Goal: Task Accomplishment & Management: Manage account settings

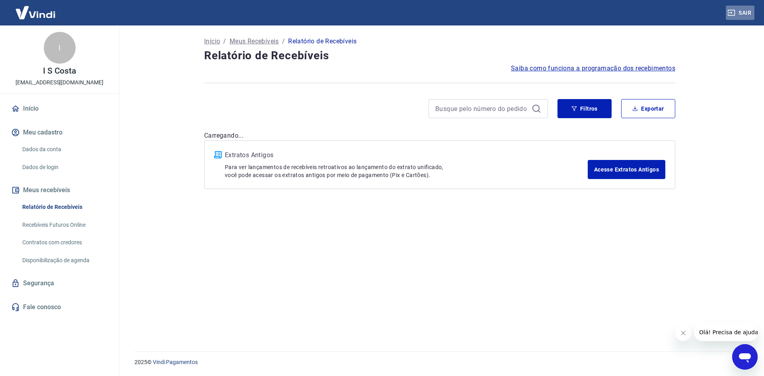
click at [730, 12] on icon "button" at bounding box center [731, 13] width 8 height 8
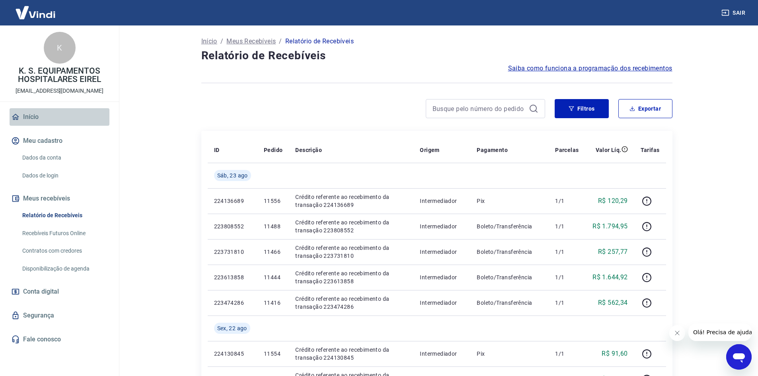
click at [40, 110] on link "Início" at bounding box center [60, 116] width 100 height 17
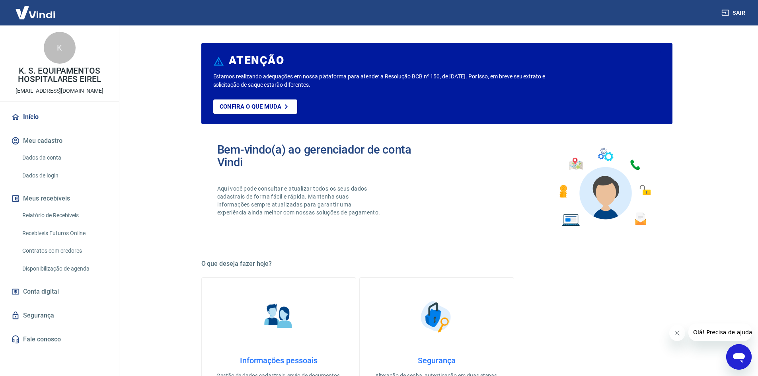
click at [39, 18] on img at bounding box center [36, 12] width 52 height 24
click at [58, 289] on span "Conta digital" at bounding box center [41, 291] width 36 height 11
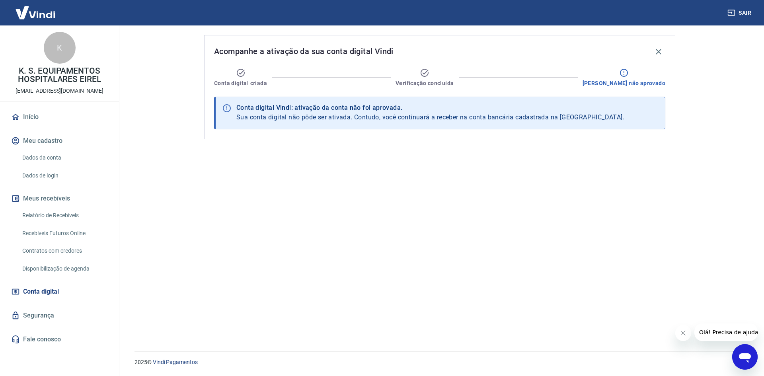
click at [66, 193] on button "Meus recebíveis" at bounding box center [60, 198] width 100 height 17
click at [64, 194] on button "Meus recebíveis" at bounding box center [60, 198] width 100 height 17
click at [56, 221] on link "Relatório de Recebíveis" at bounding box center [64, 215] width 90 height 16
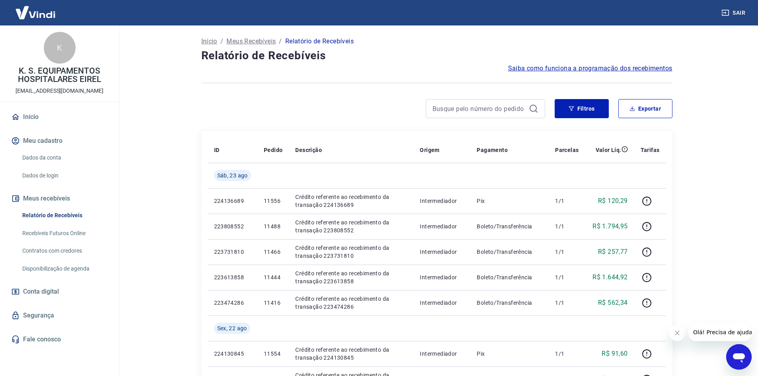
click at [58, 233] on link "Recebíveis Futuros Online" at bounding box center [64, 233] width 90 height 16
click at [746, 12] on button "Sair" at bounding box center [733, 13] width 29 height 15
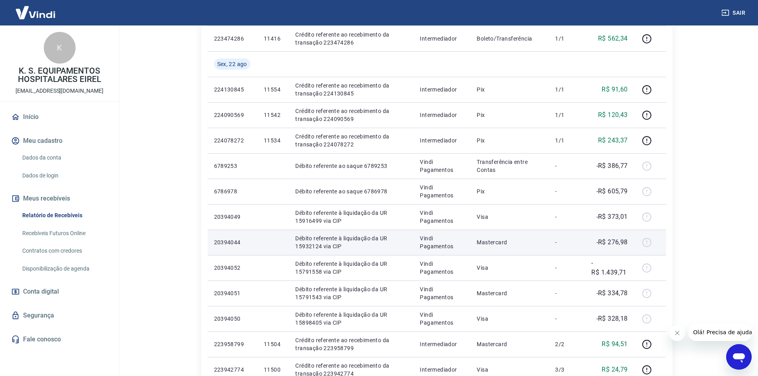
scroll to position [278, 0]
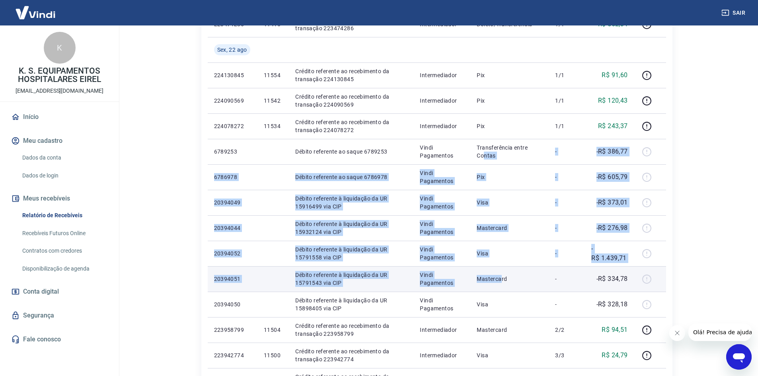
drag, startPoint x: 485, startPoint y: 155, endPoint x: 501, endPoint y: 276, distance: 122.3
click at [501, 278] on tbody "Sáb, 23 ago 224136689 11556 Crédito referente ao recebimento da transação 22413…" at bounding box center [437, 164] width 458 height 560
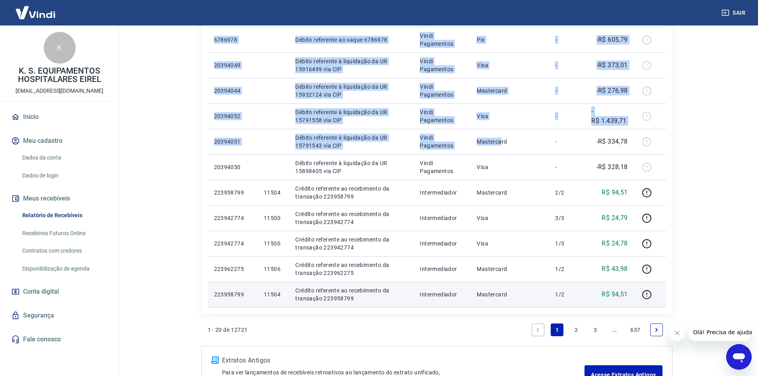
scroll to position [398, 0]
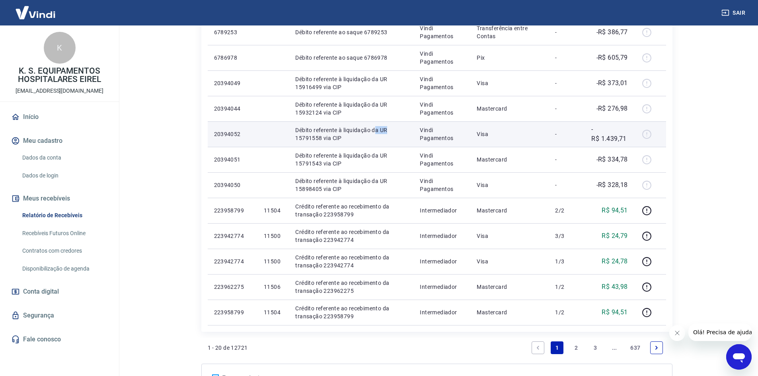
drag, startPoint x: 376, startPoint y: 130, endPoint x: 386, endPoint y: 130, distance: 10.4
click at [386, 130] on p "Débito referente à liquidação da UR 15791558 via CIP" at bounding box center [351, 134] width 112 height 16
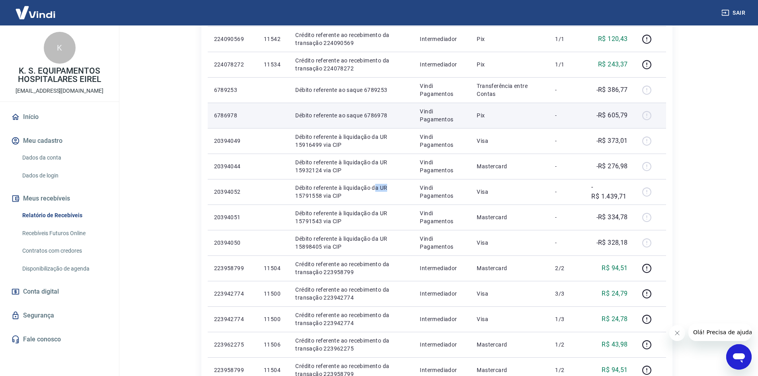
scroll to position [358, 0]
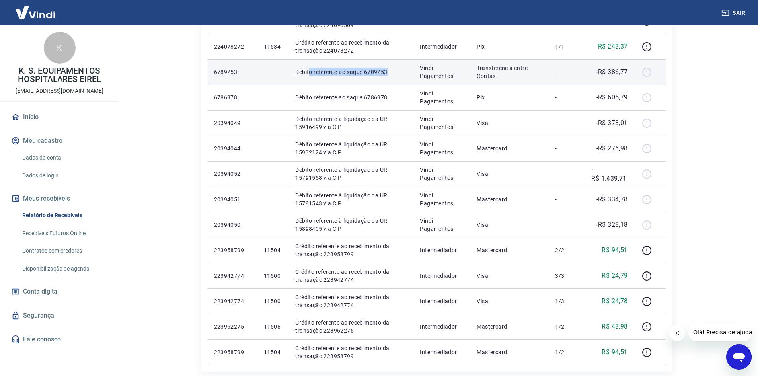
drag, startPoint x: 351, startPoint y: 64, endPoint x: 388, endPoint y: 69, distance: 37.7
click at [388, 69] on p "Débito referente ao saque 6789253" at bounding box center [351, 72] width 112 height 8
click at [493, 62] on td "Transferência entre Contas" at bounding box center [509, 71] width 78 height 25
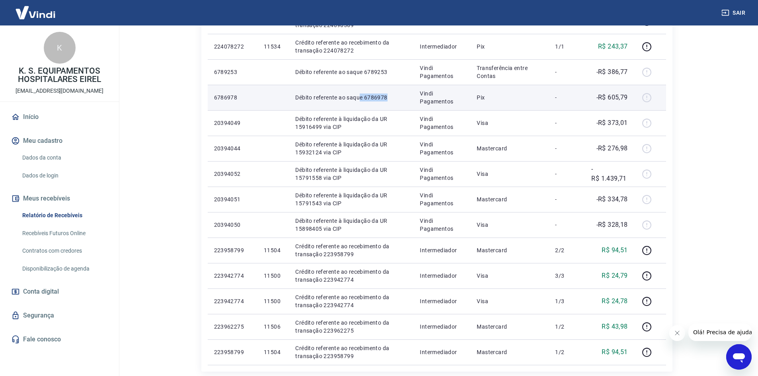
drag, startPoint x: 361, startPoint y: 96, endPoint x: 490, endPoint y: 87, distance: 129.2
click at [402, 94] on p "Débito referente ao saque 6786978" at bounding box center [351, 97] width 112 height 8
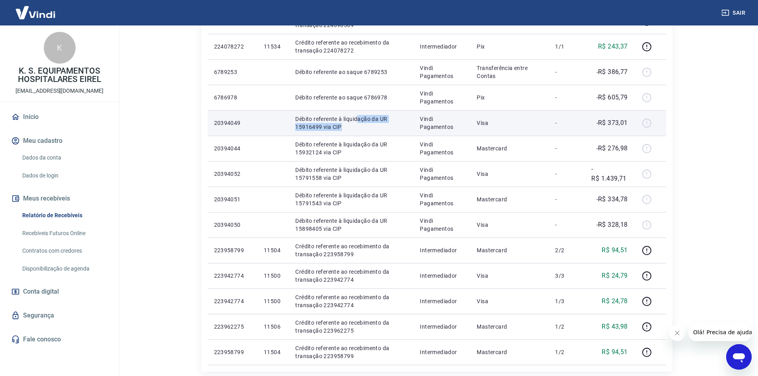
drag, startPoint x: 357, startPoint y: 113, endPoint x: 398, endPoint y: 125, distance: 42.9
click at [398, 125] on td "Débito referente à liquidação da UR 15916499 via CIP" at bounding box center [351, 122] width 124 height 25
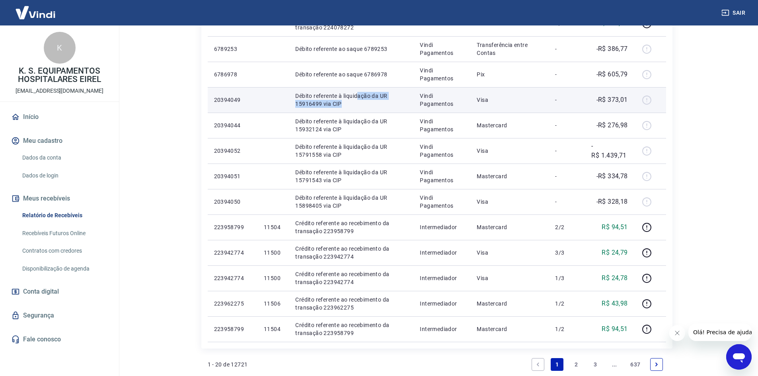
scroll to position [398, 0]
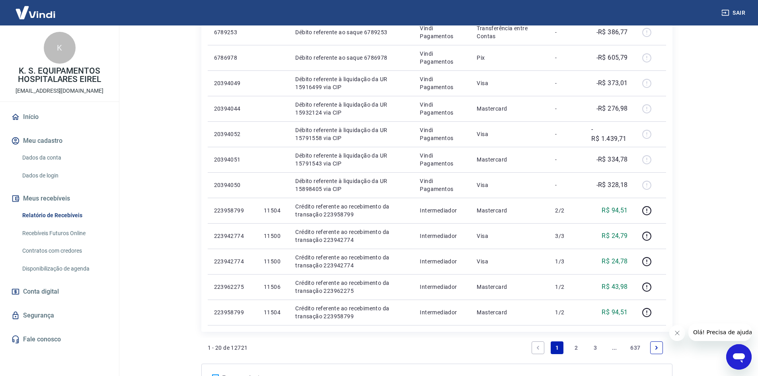
click at [575, 350] on link "2" at bounding box center [575, 347] width 13 height 13
